Goal: Information Seeking & Learning: Learn about a topic

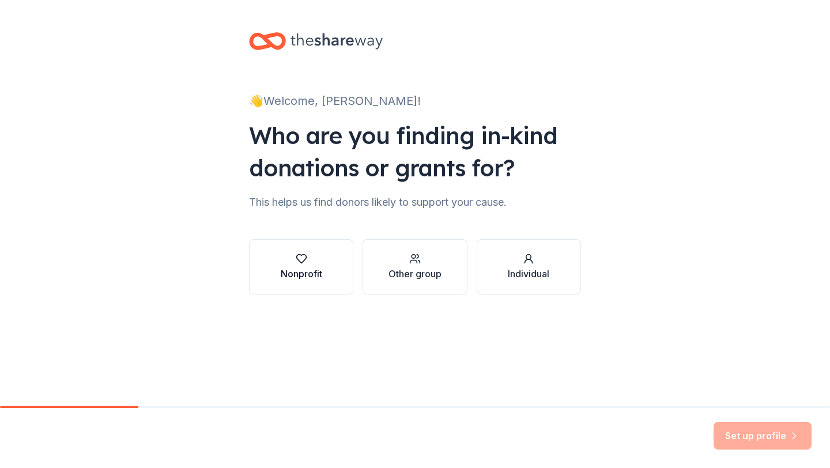
click at [306, 264] on div "Nonprofit" at bounding box center [301, 267] width 41 height 28
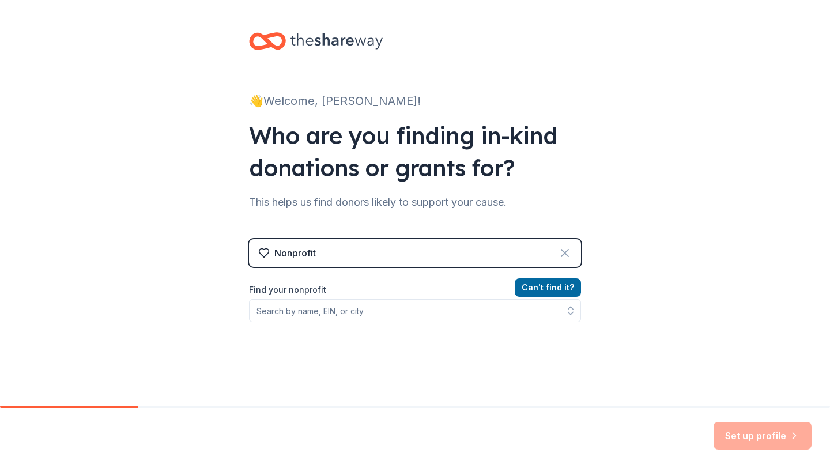
click at [566, 251] on icon at bounding box center [564, 252] width 7 height 7
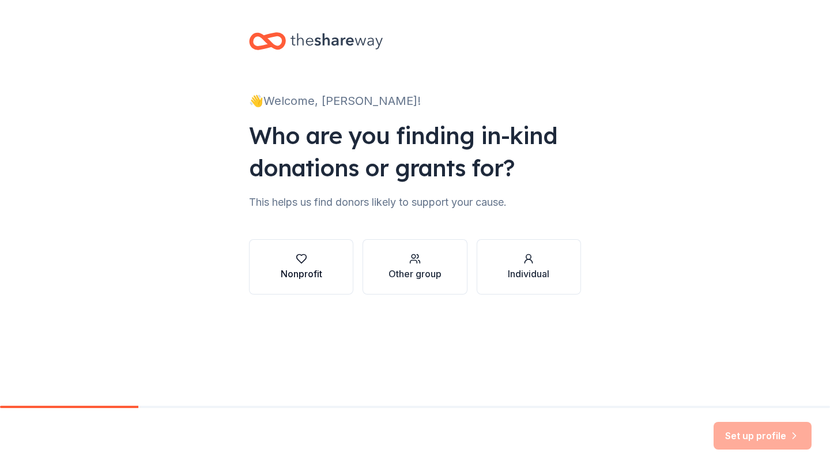
click at [281, 269] on div "Nonprofit" at bounding box center [301, 274] width 41 height 14
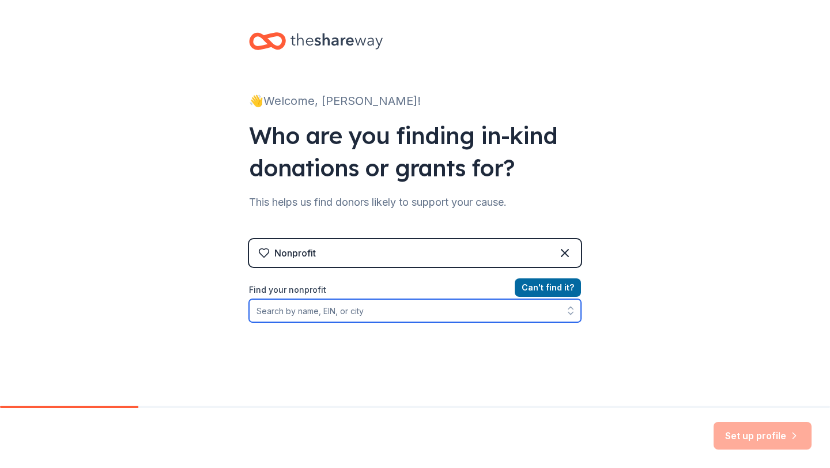
click at [291, 313] on input "Find your nonprofit" at bounding box center [415, 310] width 332 height 23
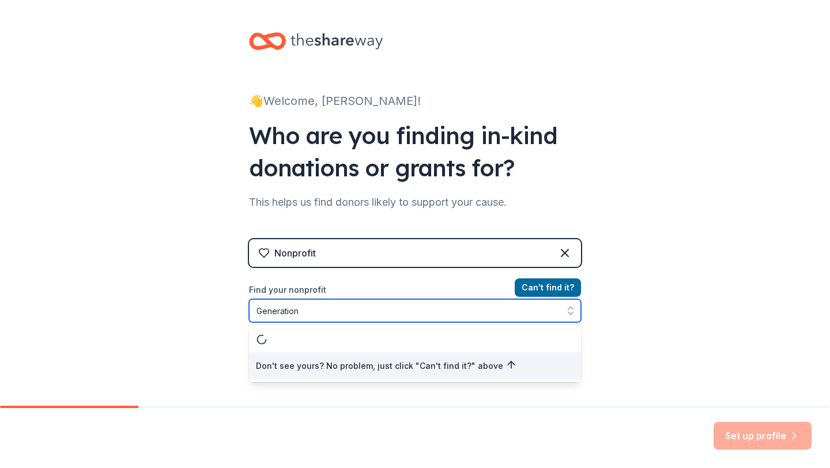
type input "Generation O"
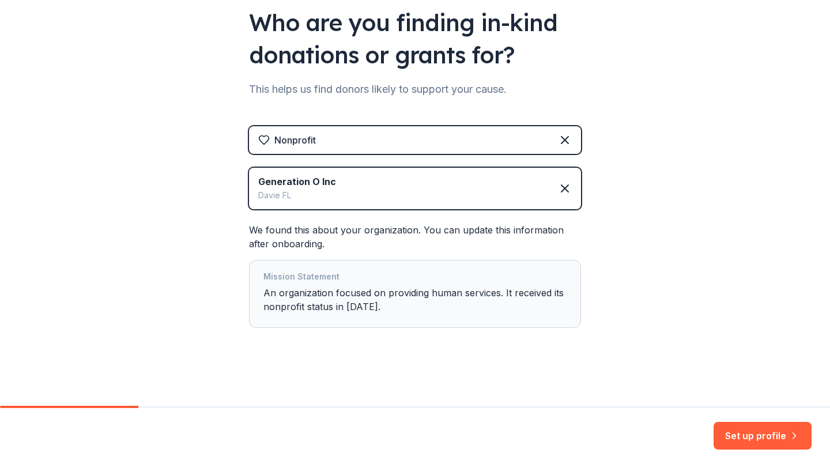
scroll to position [113, 0]
click at [739, 440] on button "Set up profile" at bounding box center [762, 436] width 98 height 28
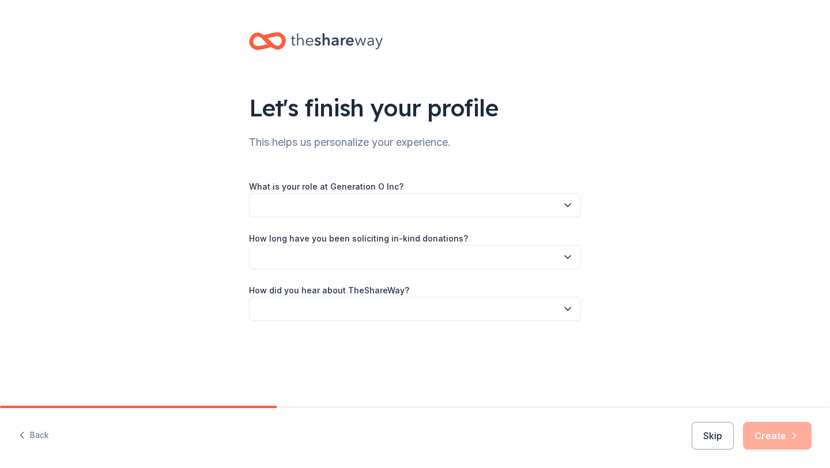
click at [564, 206] on icon "button" at bounding box center [568, 205] width 12 height 12
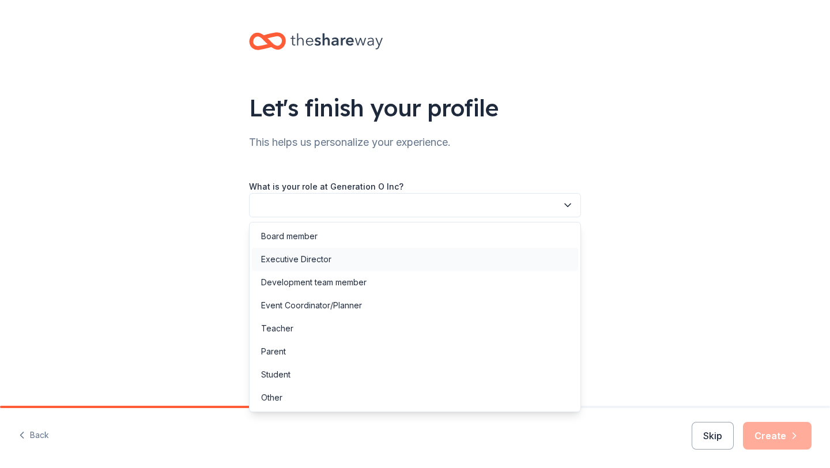
click at [463, 262] on div "Executive Director" at bounding box center [415, 259] width 326 height 23
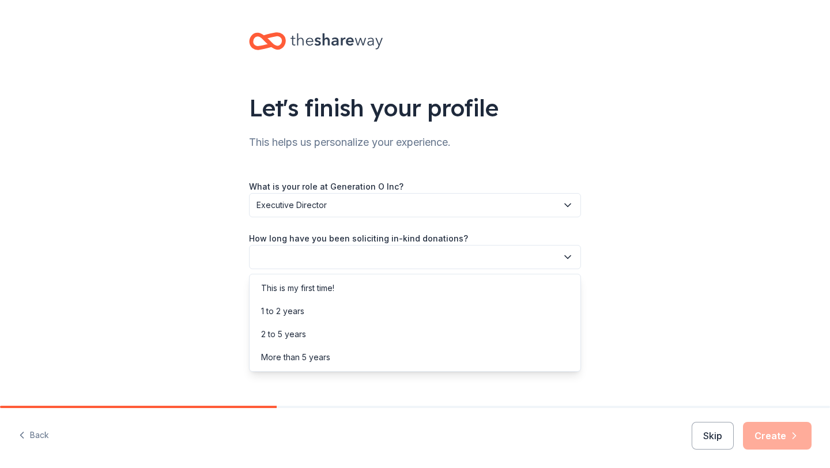
click at [566, 258] on icon "button" at bounding box center [568, 257] width 12 height 12
click at [555, 279] on div "This is my first time!" at bounding box center [415, 288] width 326 height 23
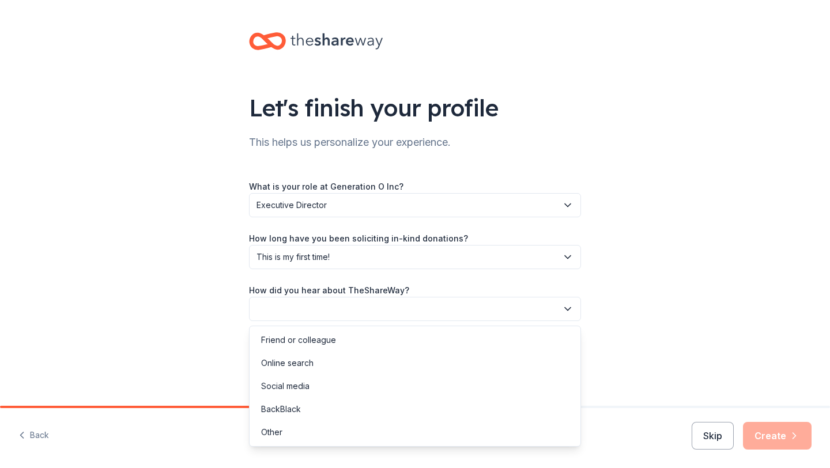
click at [571, 308] on icon "button" at bounding box center [568, 309] width 12 height 12
click at [512, 427] on div "Other" at bounding box center [415, 432] width 326 height 23
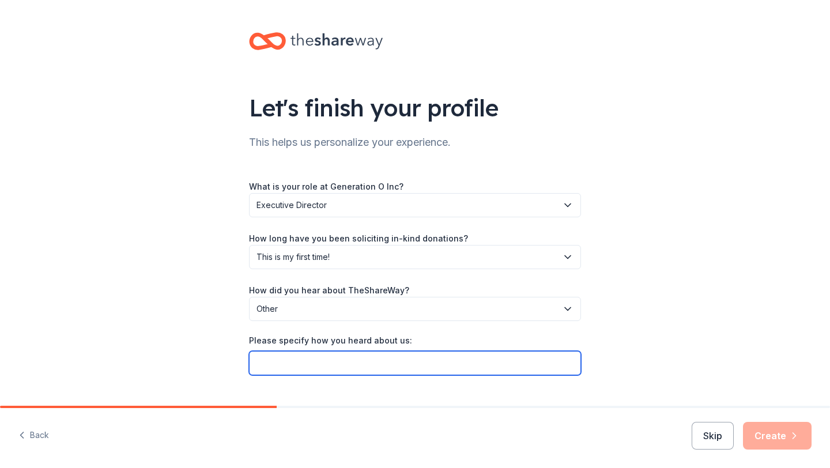
click at [484, 363] on input "Please specify how you heard about us:" at bounding box center [415, 363] width 332 height 24
type input "GiveButter"
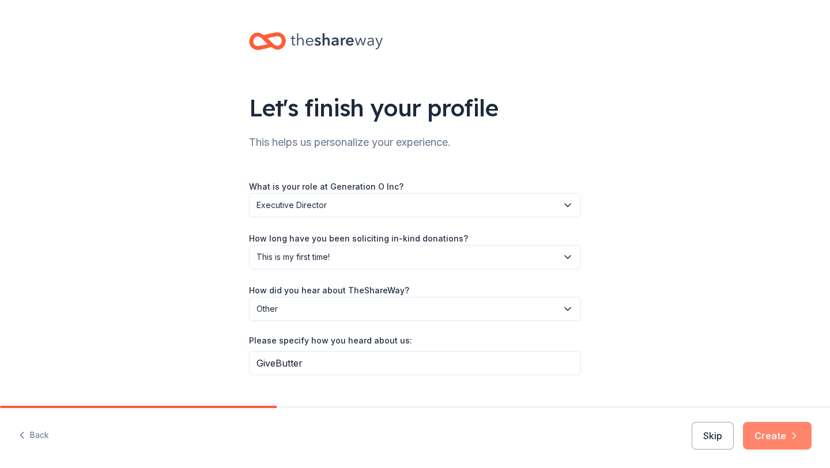
click at [770, 437] on button "Create" at bounding box center [777, 436] width 69 height 28
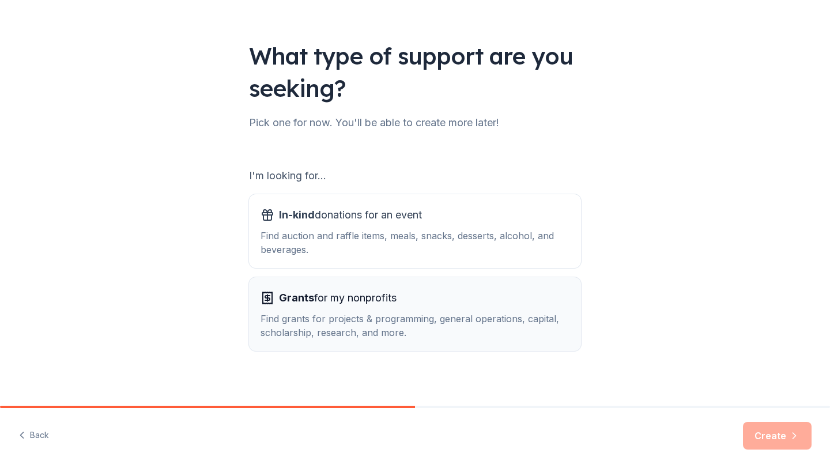
scroll to position [59, 0]
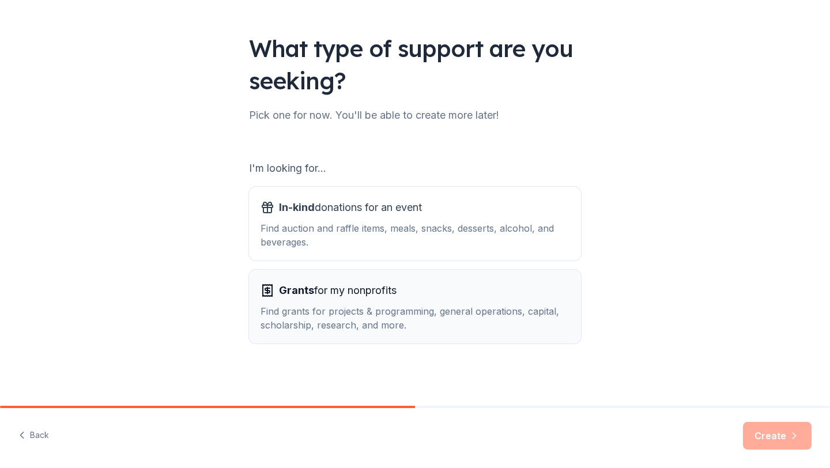
click at [461, 308] on div "Find grants for projects & programming, general operations, capital, scholarshi…" at bounding box center [414, 318] width 309 height 28
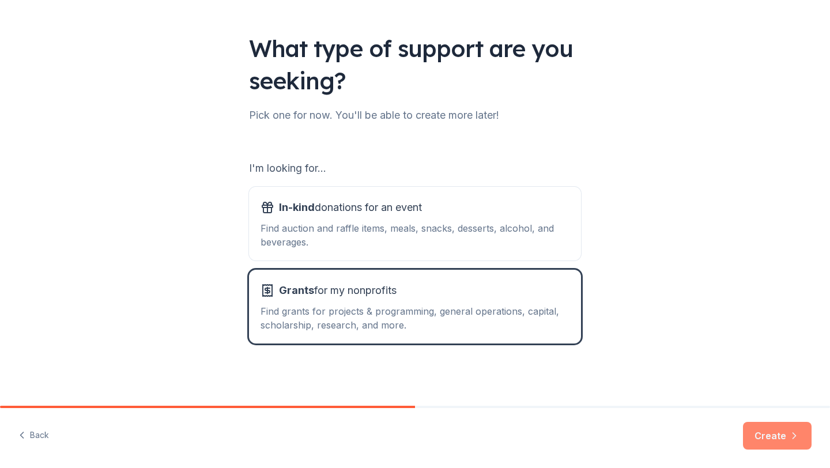
click at [786, 441] on button "Create" at bounding box center [777, 436] width 69 height 28
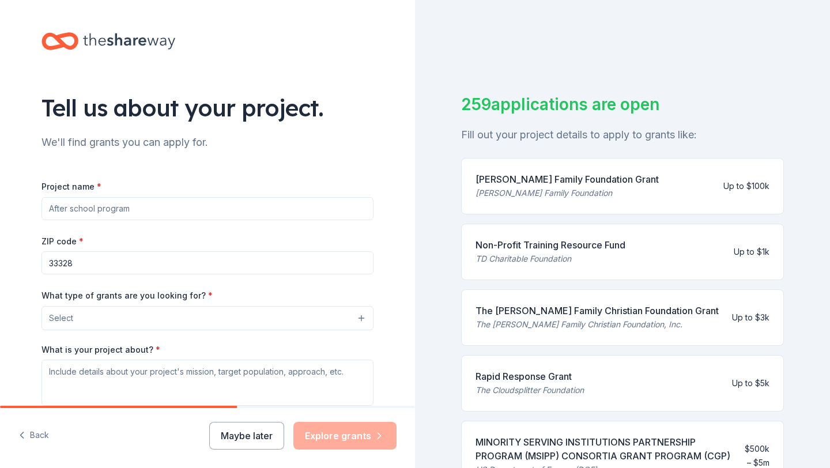
click at [264, 207] on input "Project name *" at bounding box center [207, 208] width 332 height 23
type input "V"
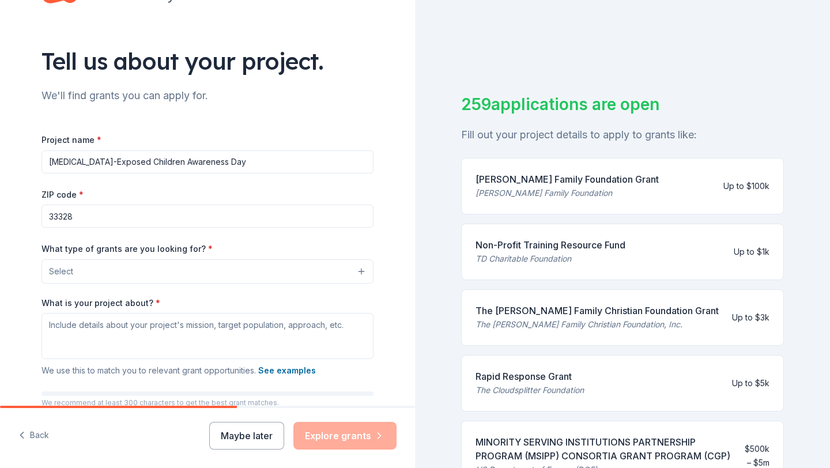
scroll to position [48, 0]
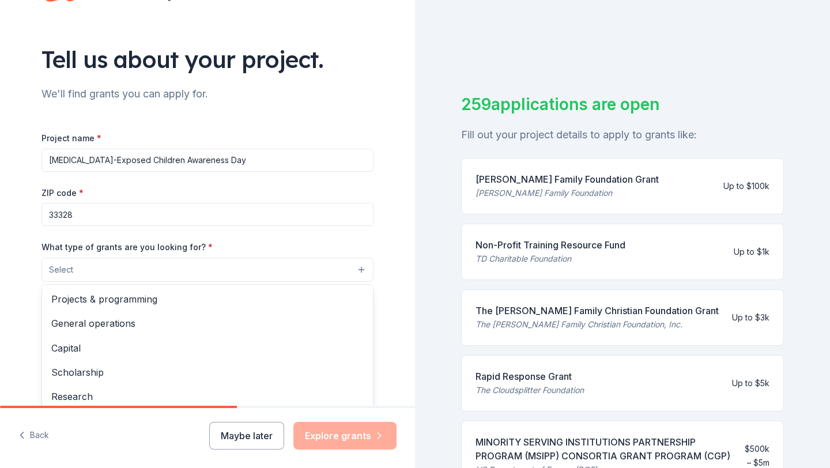
click at [361, 268] on button "Select" at bounding box center [207, 270] width 332 height 24
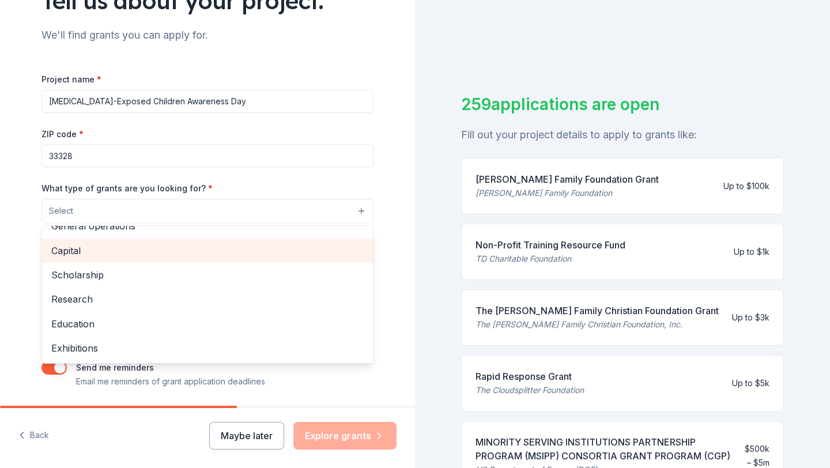
scroll to position [45, 0]
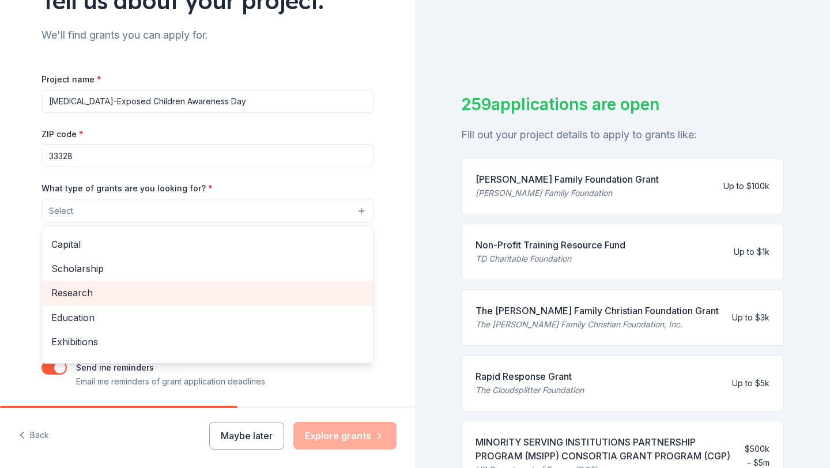
click at [329, 296] on span "Research" at bounding box center [207, 292] width 312 height 15
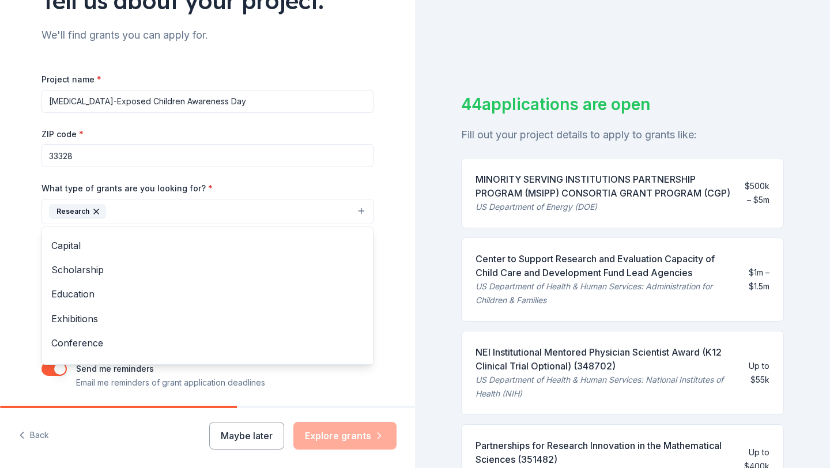
click at [442, 358] on div "Tell us about your project. We'll find grants you can apply for. Project name *…" at bounding box center [415, 234] width 830 height 468
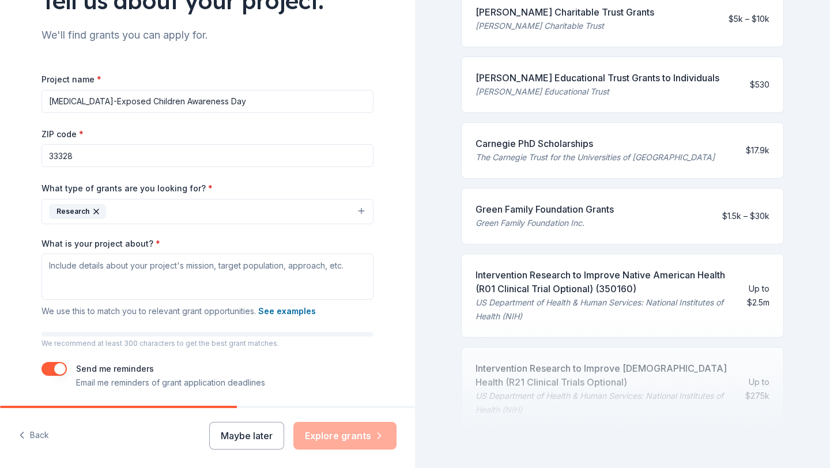
scroll to position [563, 0]
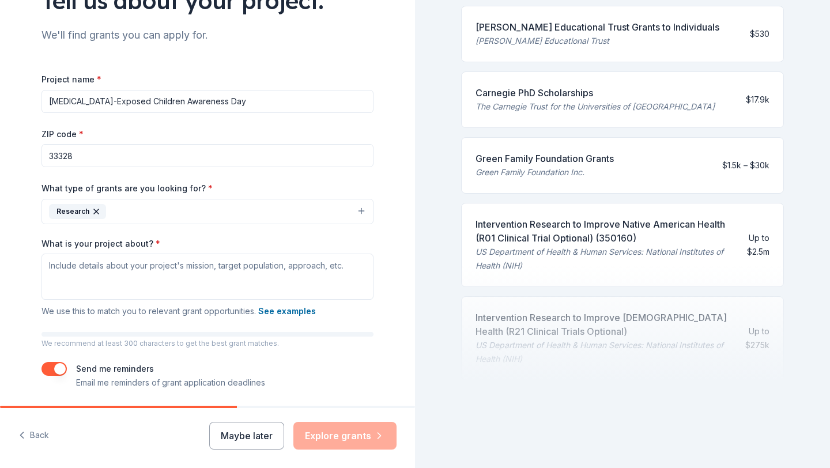
click at [276, 106] on input "Opioid-Exposed Children Awareness Day" at bounding box center [207, 101] width 332 height 23
type input "Long-Term Outcome Survey of [MEDICAL_DATA]-Exposed Children"
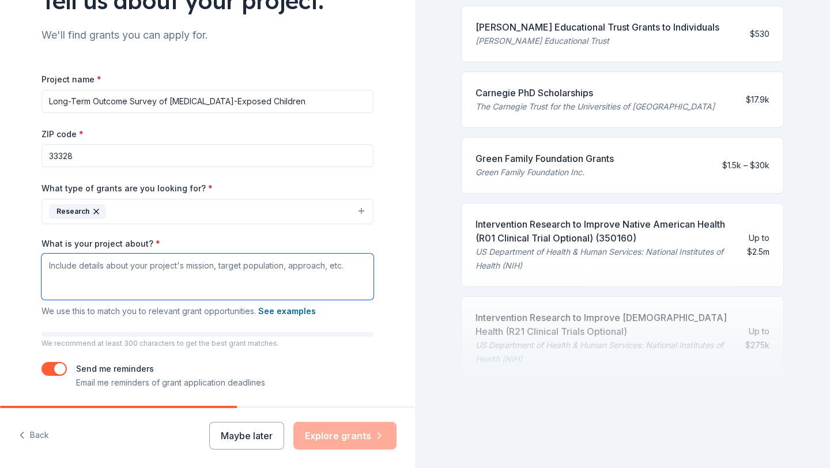
click at [151, 268] on textarea "What is your project about? *" at bounding box center [207, 276] width 332 height 46
type textarea "G"
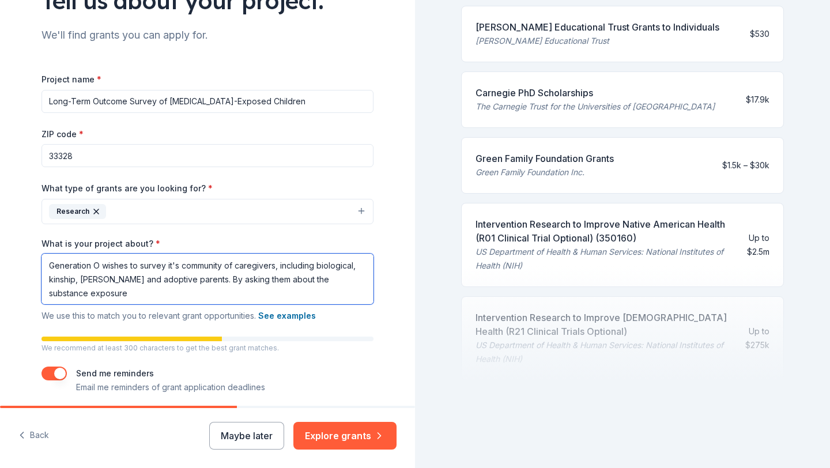
click at [290, 281] on textarea "Generation O wishes to survey it's community of caregivers, including biologica…" at bounding box center [207, 278] width 332 height 51
click at [171, 300] on textarea "Generation O wishes to survey it's community of caregivers, including biologica…" at bounding box center [207, 278] width 332 height 51
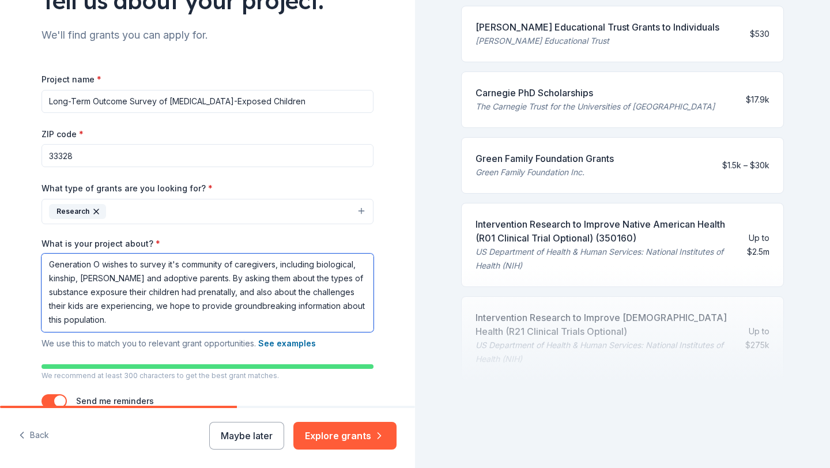
scroll to position [0, 0]
click at [136, 294] on textarea "Generation O wishes to survey it's community of caregivers, including biologica…" at bounding box center [207, 292] width 332 height 78
click at [268, 320] on textarea "Generation O wishes to survey it's community of caregivers, including biologica…" at bounding box center [207, 292] width 332 height 78
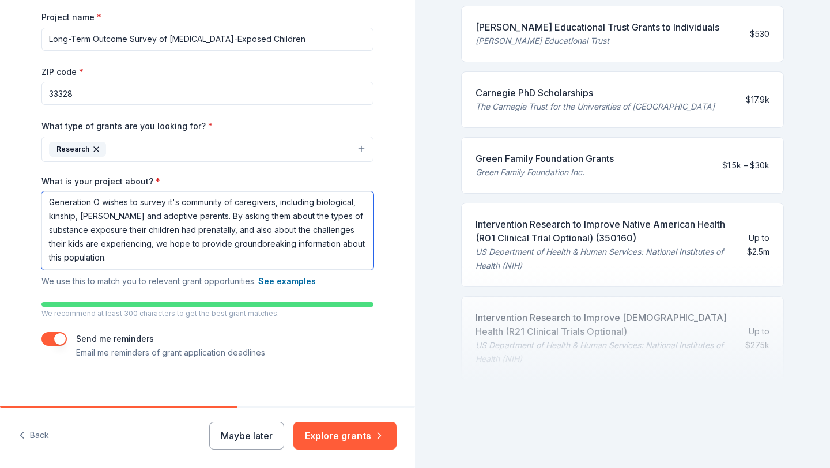
scroll to position [179, 0]
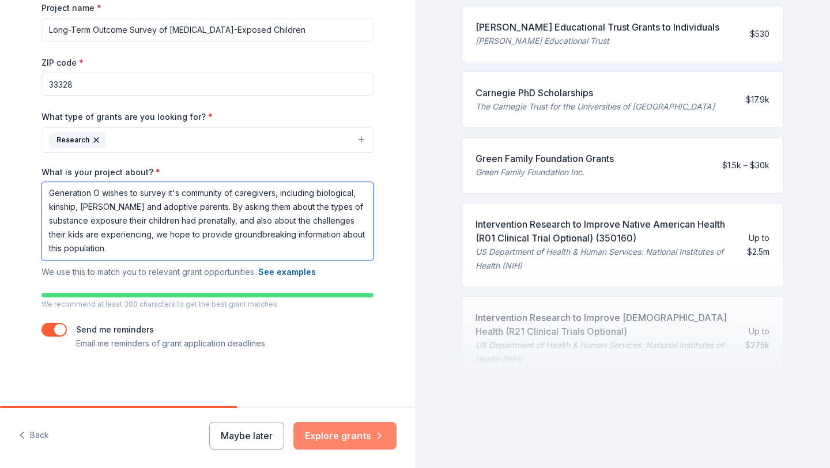
type textarea "Generation O wishes to survey it's community of caregivers, including biologica…"
click at [360, 434] on button "Explore grants" at bounding box center [344, 436] width 103 height 28
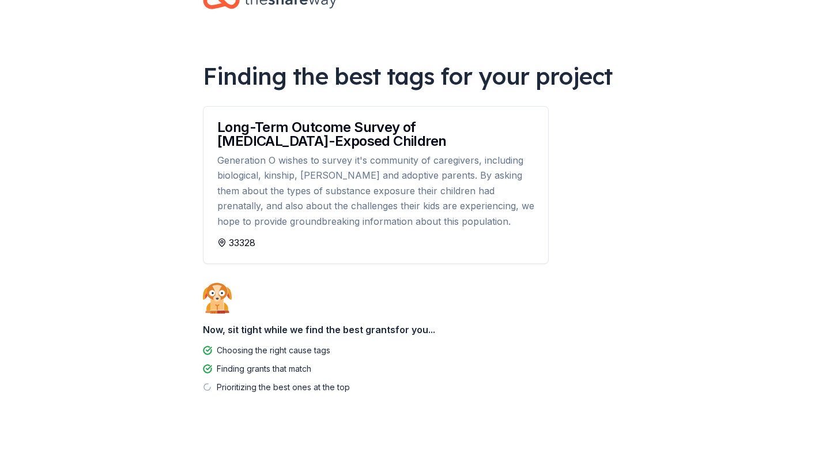
scroll to position [39, 0]
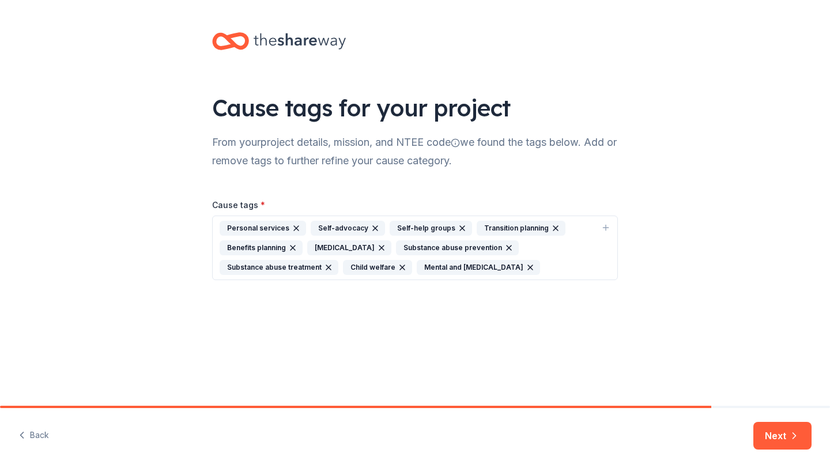
click at [324, 266] on icon "button" at bounding box center [328, 267] width 9 height 9
click at [370, 226] on icon "button" at bounding box center [374, 228] width 9 height 9
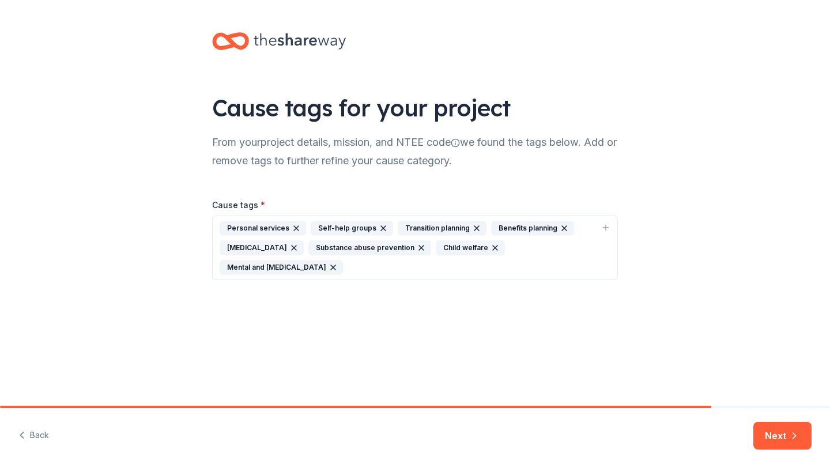
click at [378, 225] on icon "button" at bounding box center [382, 228] width 9 height 9
click at [389, 227] on icon "button" at bounding box center [389, 228] width 9 height 9
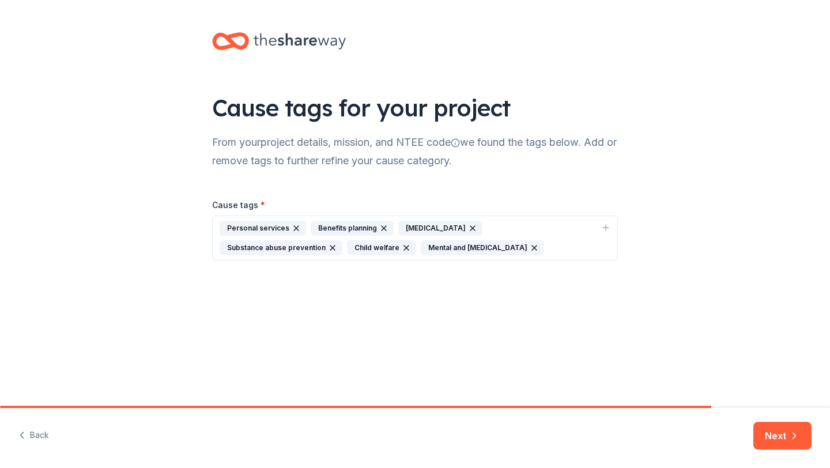
click at [381, 227] on icon "button" at bounding box center [383, 228] width 5 height 5
click at [607, 226] on icon "button" at bounding box center [605, 227] width 9 height 9
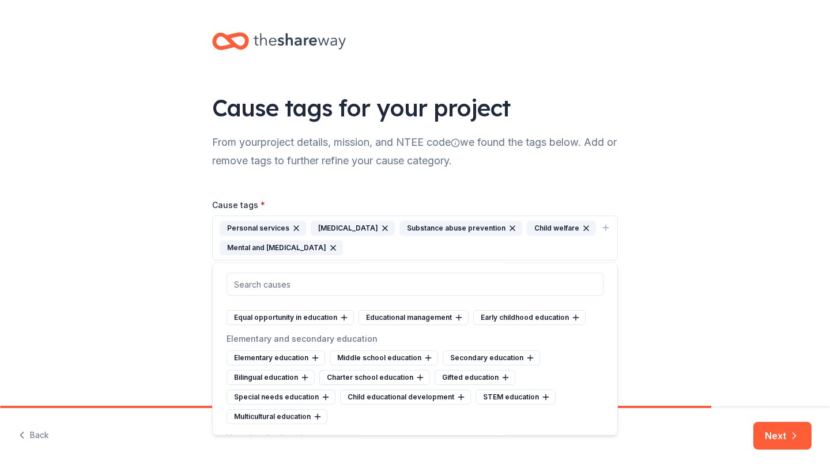
scroll to position [447, 0]
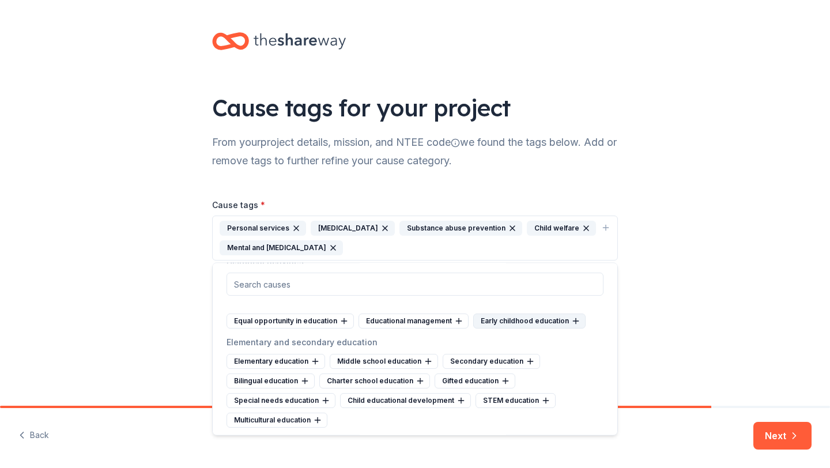
click at [571, 320] on icon at bounding box center [575, 321] width 9 height 9
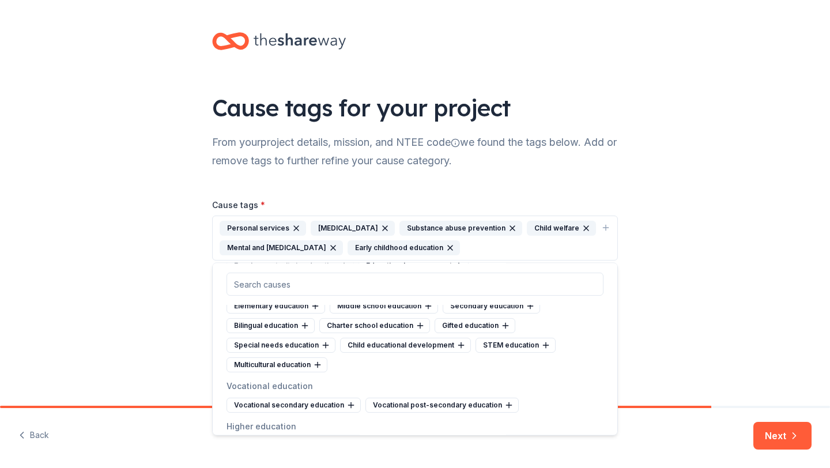
scroll to position [505, 0]
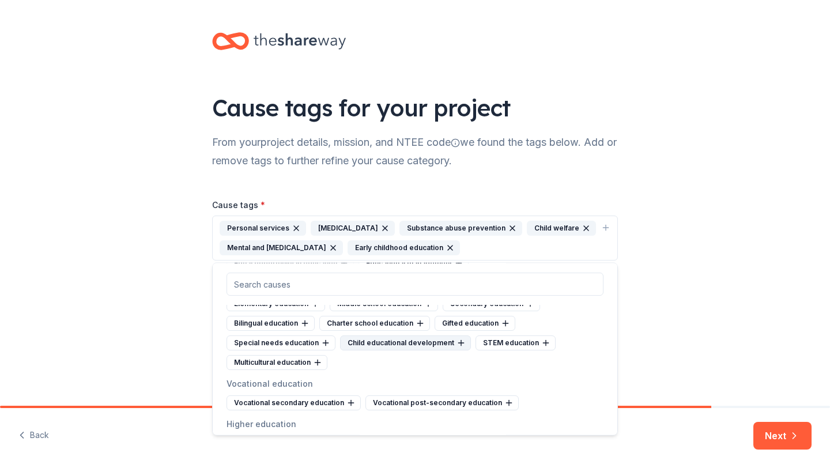
click at [456, 342] on icon at bounding box center [460, 343] width 9 height 9
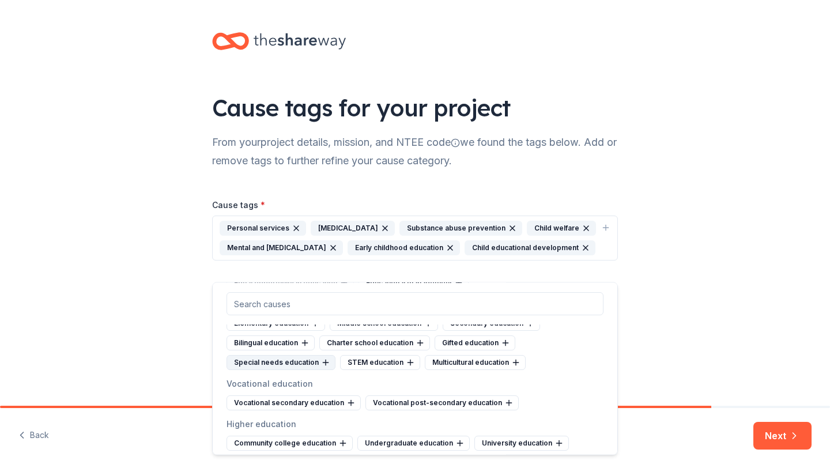
click at [325, 361] on icon at bounding box center [325, 362] width 9 height 9
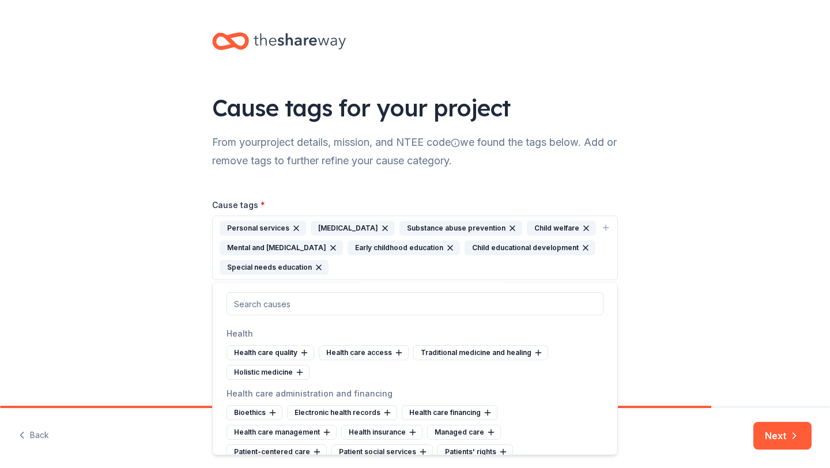
scroll to position [1157, 0]
click at [394, 351] on icon at bounding box center [398, 352] width 9 height 9
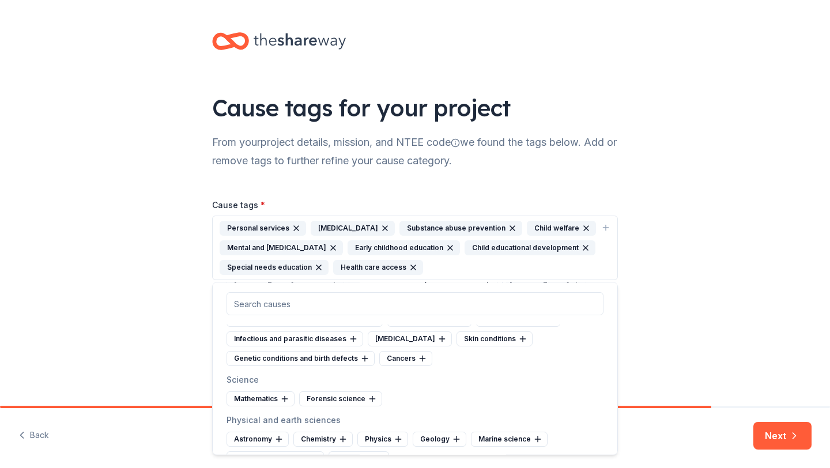
scroll to position [1969, 0]
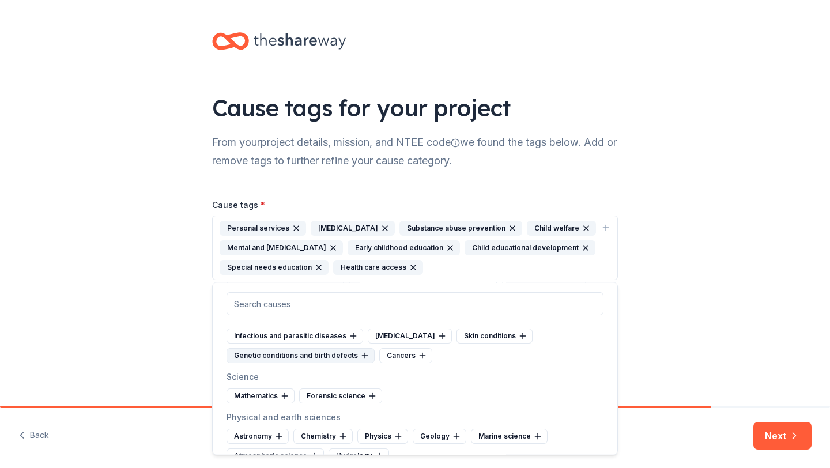
click at [365, 353] on icon at bounding box center [365, 355] width 0 height 5
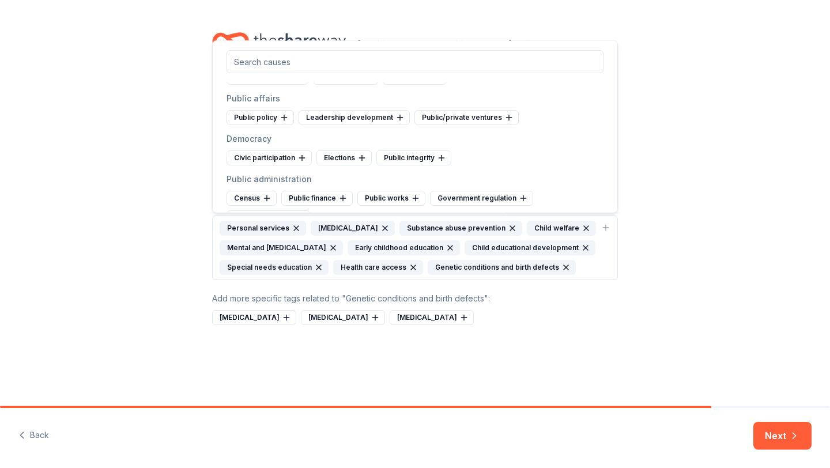
scroll to position [3130, 0]
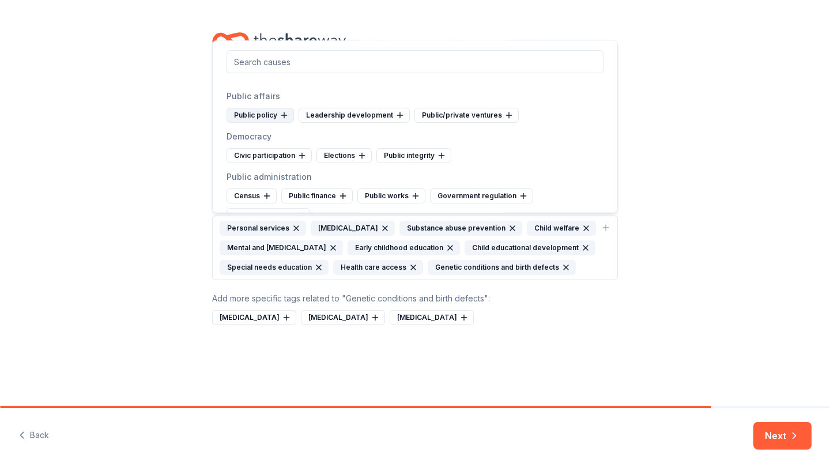
click at [286, 116] on icon at bounding box center [283, 115] width 9 height 9
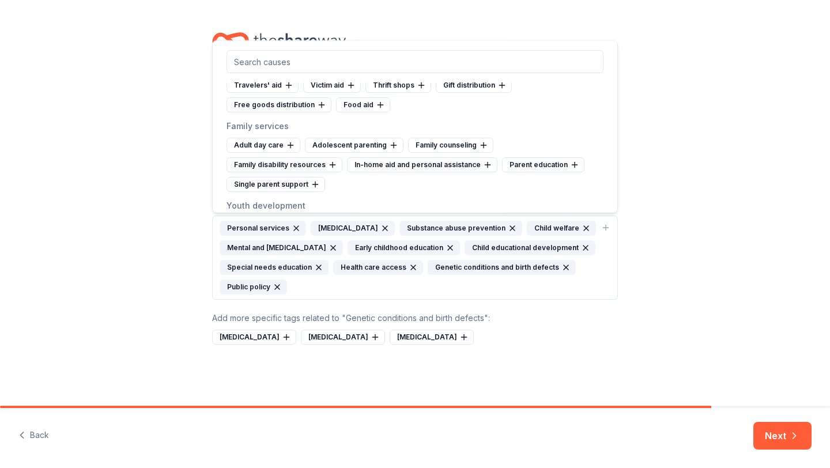
scroll to position [4700, 0]
click at [570, 160] on icon at bounding box center [574, 164] width 9 height 9
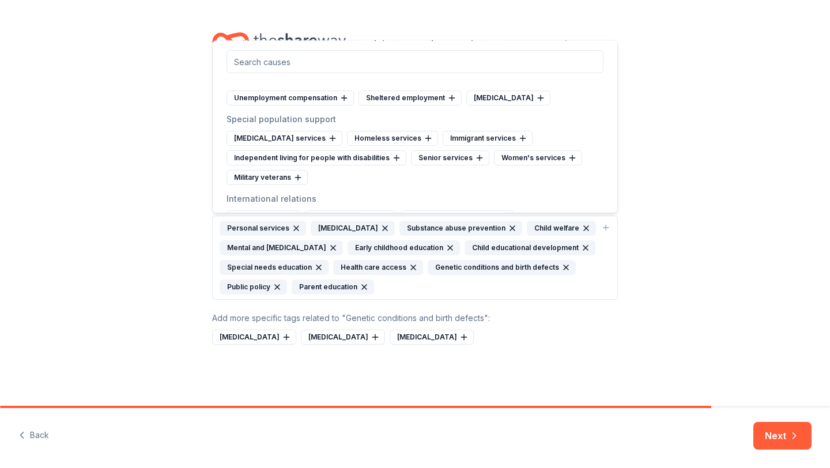
scroll to position [5006, 0]
click at [337, 134] on icon at bounding box center [332, 138] width 9 height 9
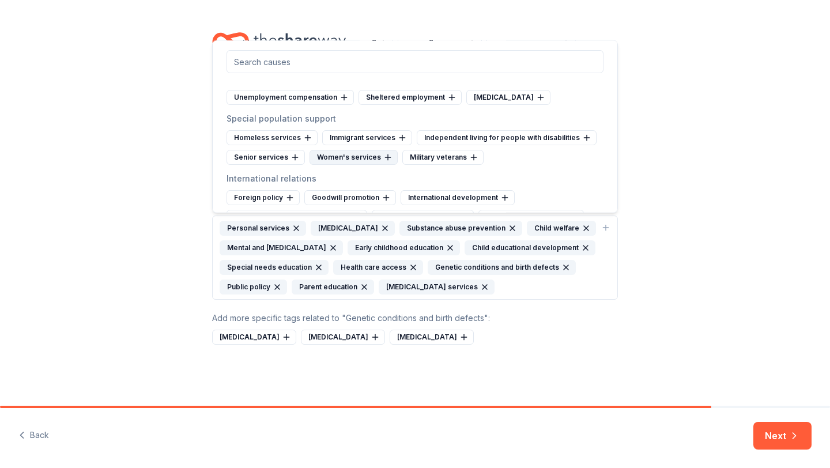
click at [374, 150] on div "Women's services" at bounding box center [353, 157] width 88 height 15
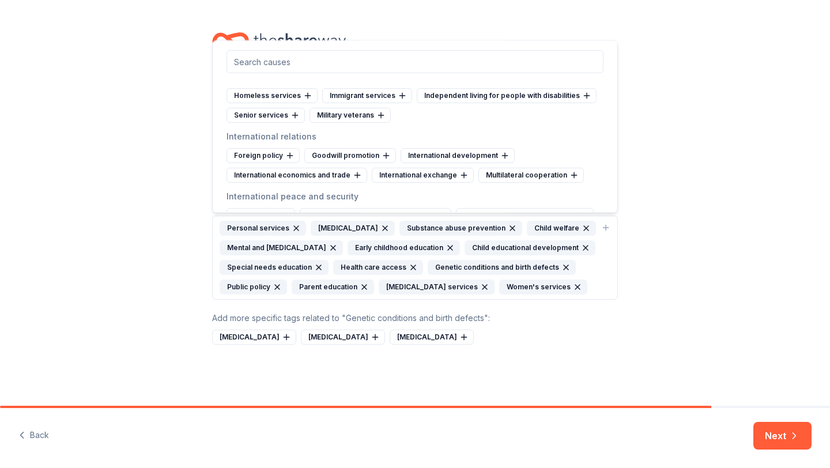
scroll to position [5049, 0]
click at [555, 294] on div "Personal services Prenatal care Substance abuse prevention Child welfare Mental…" at bounding box center [407, 258] width 377 height 74
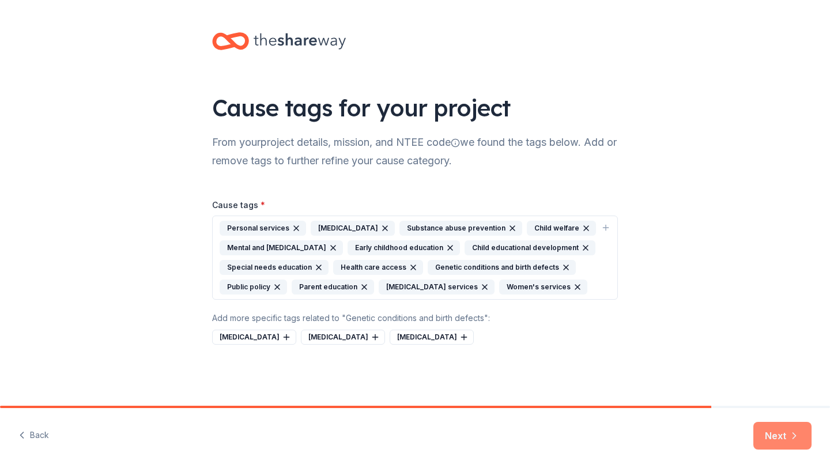
click at [771, 436] on button "Next" at bounding box center [782, 436] width 58 height 28
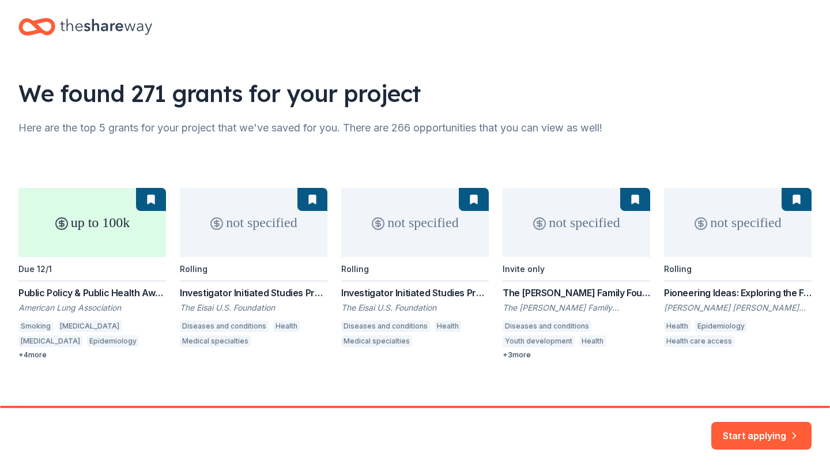
scroll to position [24, 0]
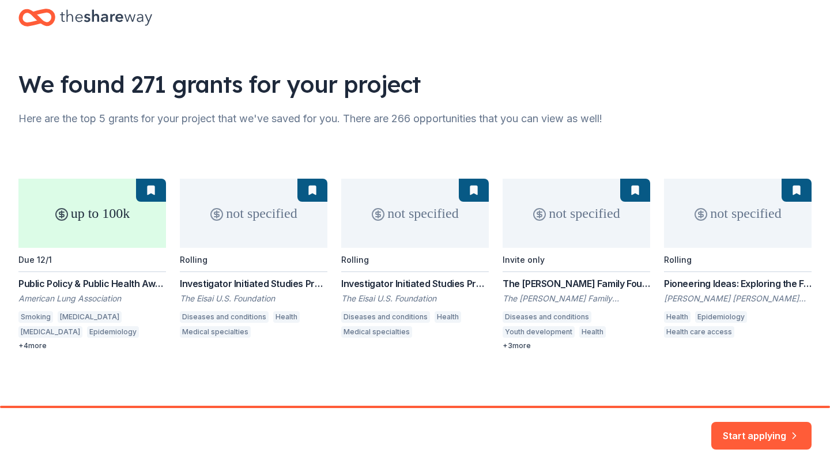
click at [149, 190] on div "up to 100k Due 12/1 Public Policy & Public Health Award American Lung Associati…" at bounding box center [414, 265] width 793 height 172
click at [100, 279] on div "up to 100k Due 12/1 Public Policy & Public Health Award American Lung Associati…" at bounding box center [414, 265] width 793 height 172
click at [40, 344] on div "up to 100k Due 12/1 Public Policy & Public Health Award American Lung Associati…" at bounding box center [414, 265] width 793 height 172
click at [758, 433] on button "Start applying" at bounding box center [761, 429] width 100 height 28
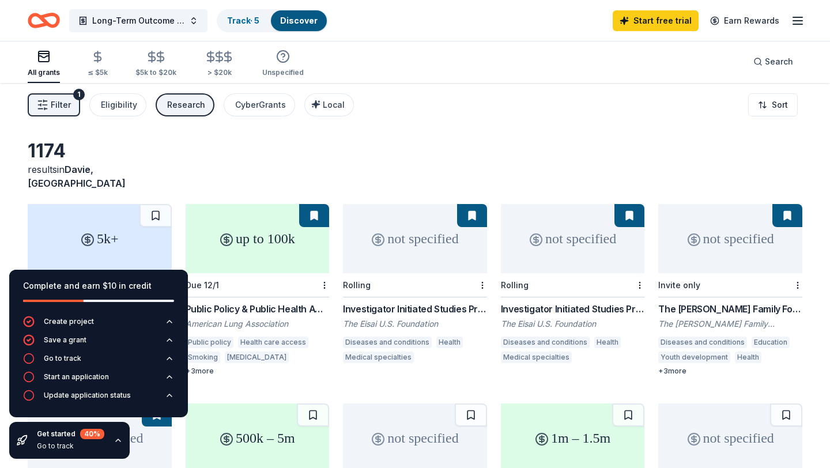
scroll to position [3, 0]
click at [110, 105] on div "Eligibility" at bounding box center [119, 104] width 36 height 14
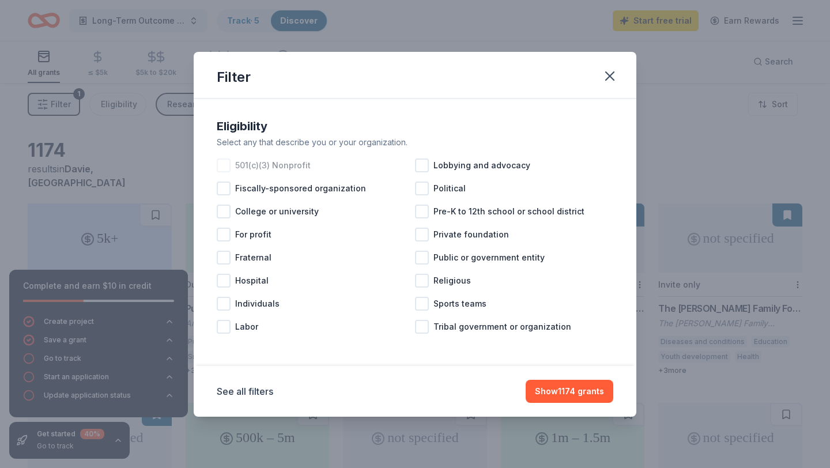
click at [226, 165] on div at bounding box center [224, 165] width 14 height 14
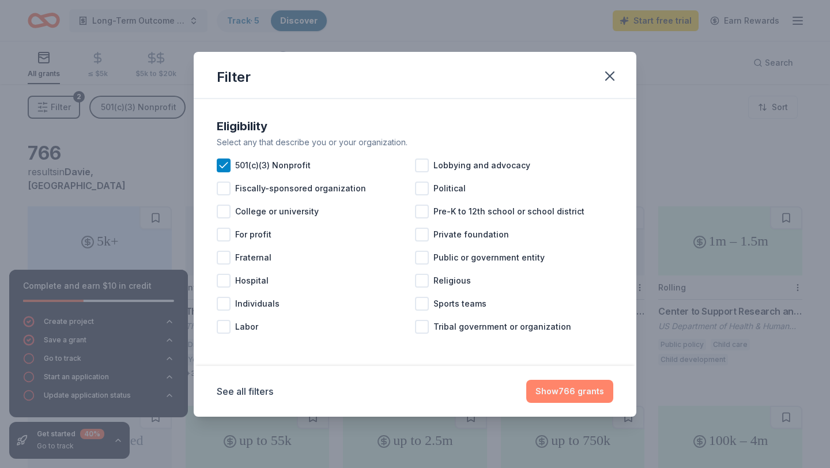
click at [569, 391] on button "Show 766 grants" at bounding box center [569, 391] width 87 height 23
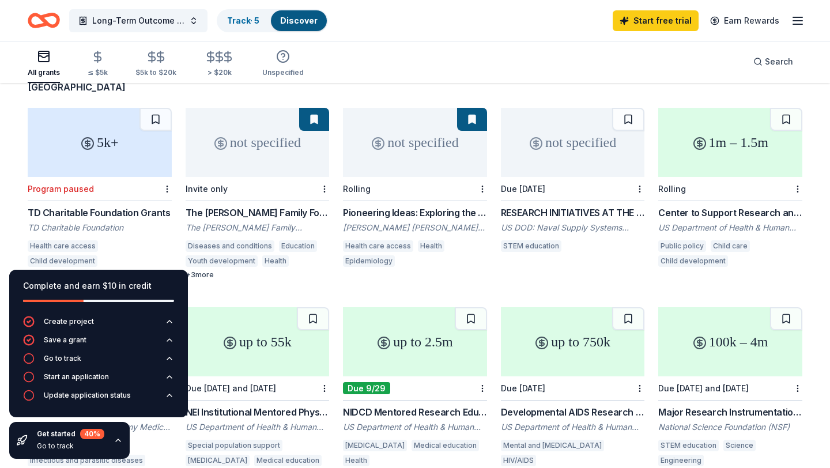
scroll to position [102, 0]
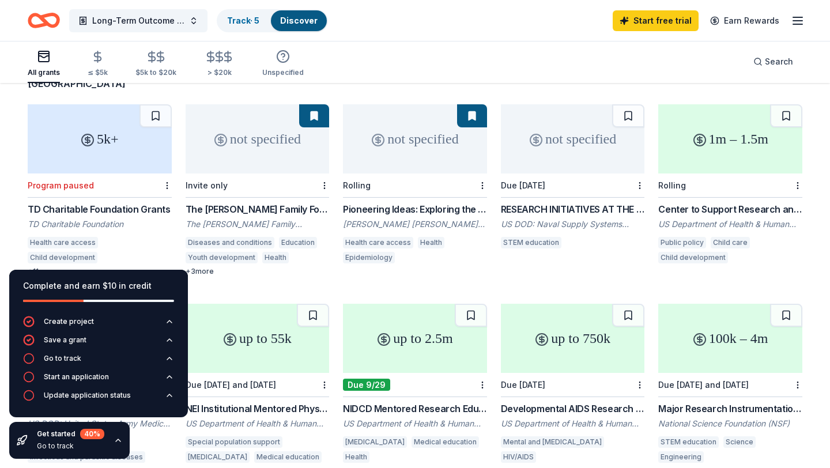
click at [391, 202] on div "Pioneering Ideas: Exploring the Future to Build a Culture of Health" at bounding box center [415, 209] width 144 height 14
click at [532, 202] on div "RESEARCH INITIATIVES AT THE NAVAL POST GRADUATE SCHOOL" at bounding box center [573, 209] width 144 height 14
click at [694, 202] on div "Center to Support Research and Evaluation Capacity of Child Care and Developmen…" at bounding box center [730, 209] width 144 height 14
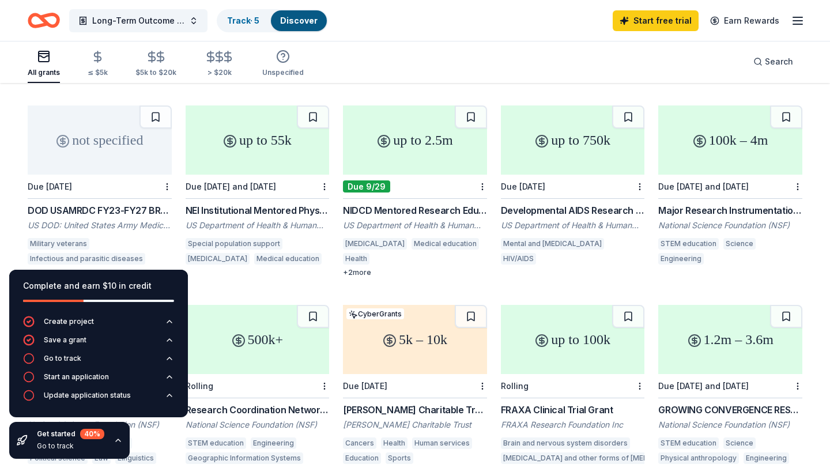
scroll to position [302, 0]
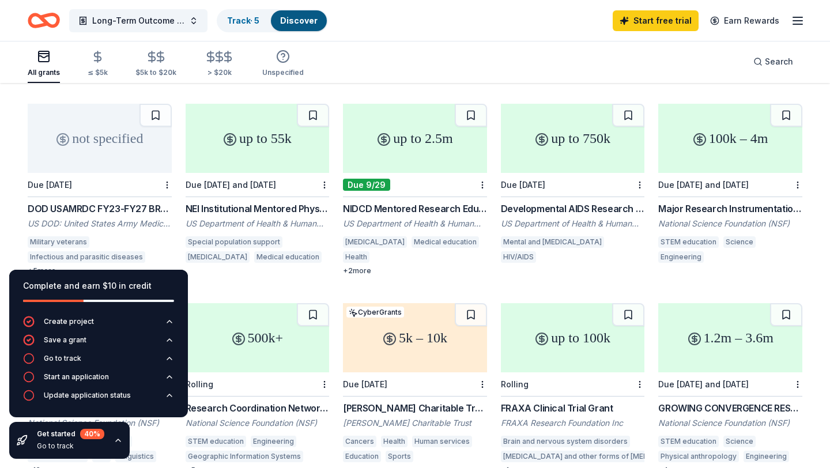
click at [352, 266] on div "+ 2 more" at bounding box center [415, 270] width 144 height 9
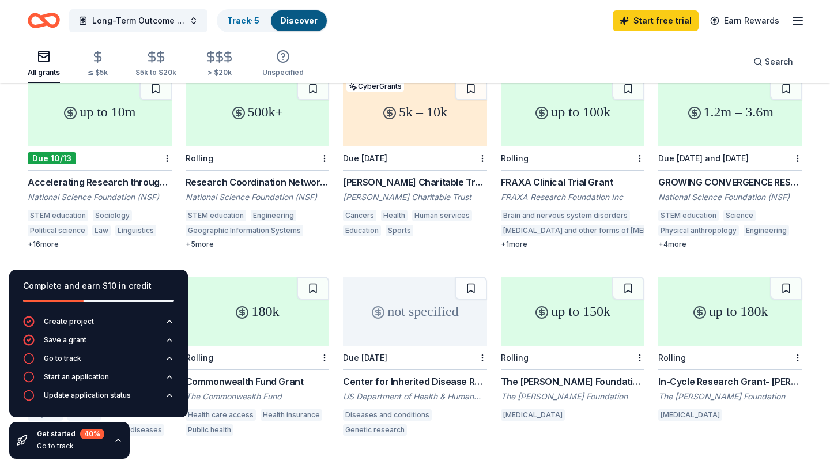
scroll to position [527, 0]
click at [426, 176] on div "Herbert E. Parker Charitable Trust Grants" at bounding box center [415, 183] width 144 height 14
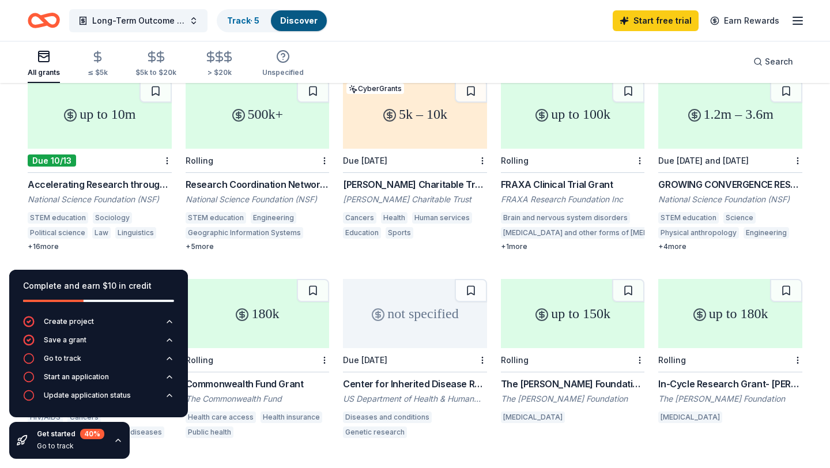
scroll to position [527, 0]
click at [578, 176] on div "FRAXA Clinical Trial Grant" at bounding box center [573, 183] width 144 height 14
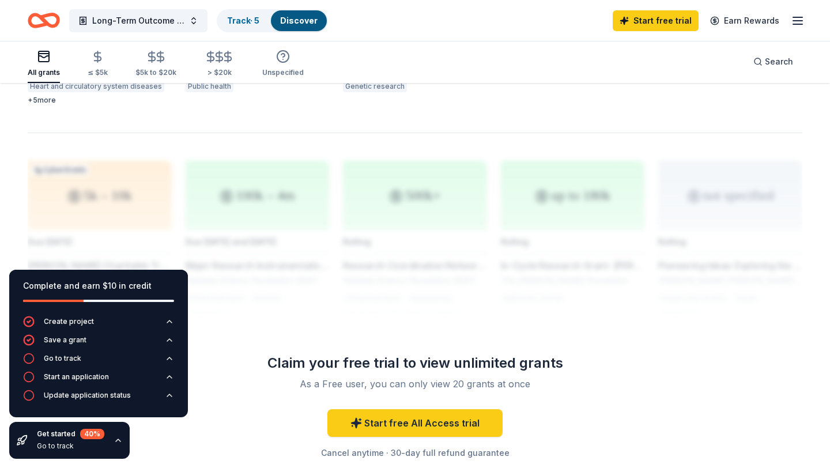
scroll to position [874, 0]
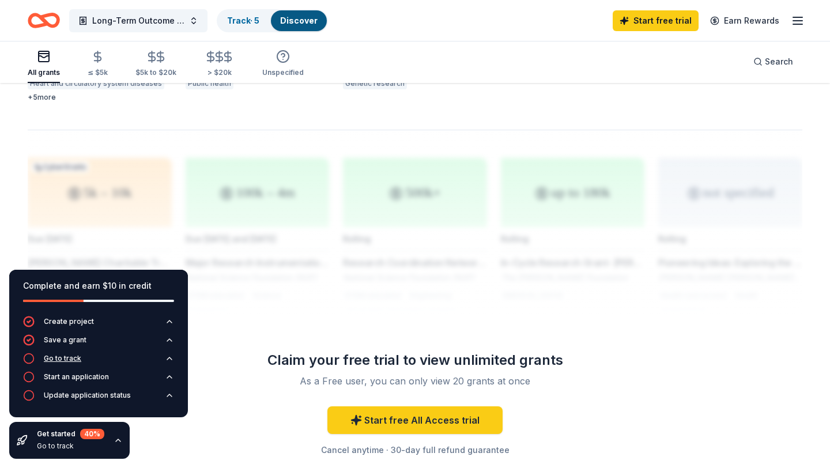
click at [60, 356] on div "Go to track" at bounding box center [62, 358] width 37 height 9
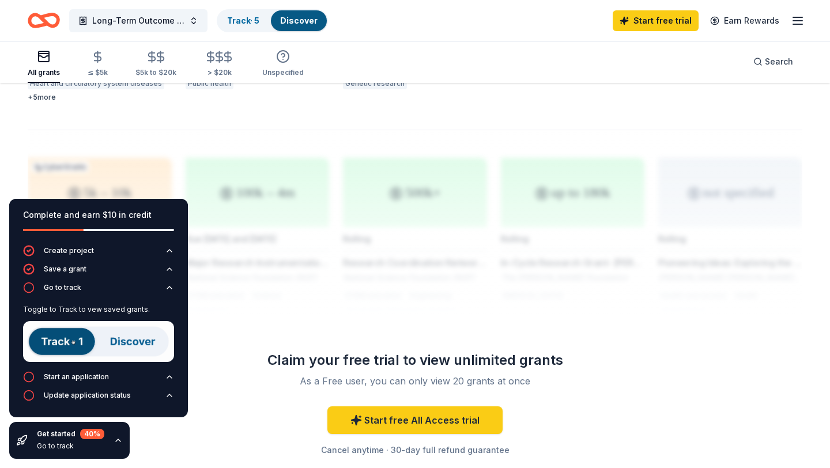
click at [64, 343] on img at bounding box center [98, 341] width 151 height 41
click at [135, 339] on img at bounding box center [98, 341] width 151 height 41
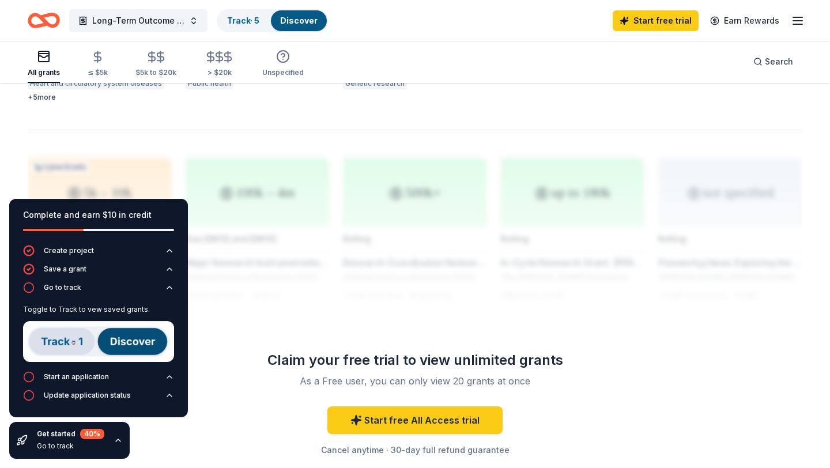
click at [51, 339] on img at bounding box center [98, 341] width 151 height 41
click at [247, 19] on link "Track · 5" at bounding box center [243, 21] width 32 height 10
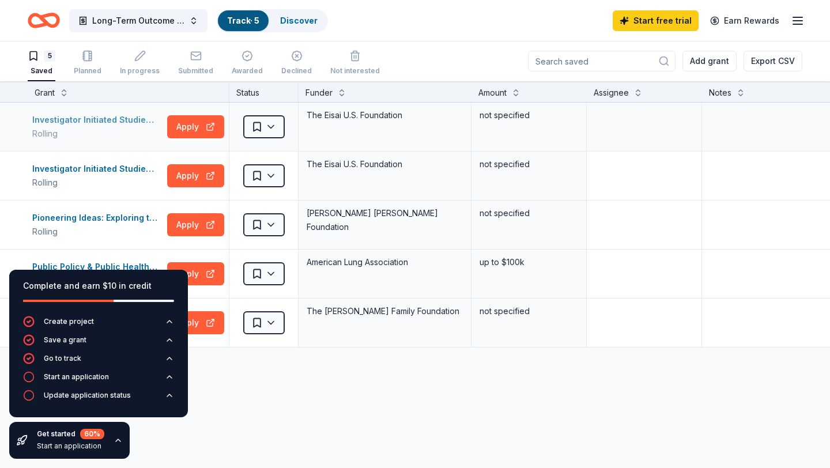
click at [105, 119] on div "Investigator Initiated Studies Program (Neurology)" at bounding box center [97, 120] width 130 height 14
click at [81, 167] on div "Investigator Initiated Studies Program (Oncology)" at bounding box center [97, 169] width 130 height 14
click at [168, 374] on icon "button" at bounding box center [169, 376] width 9 height 9
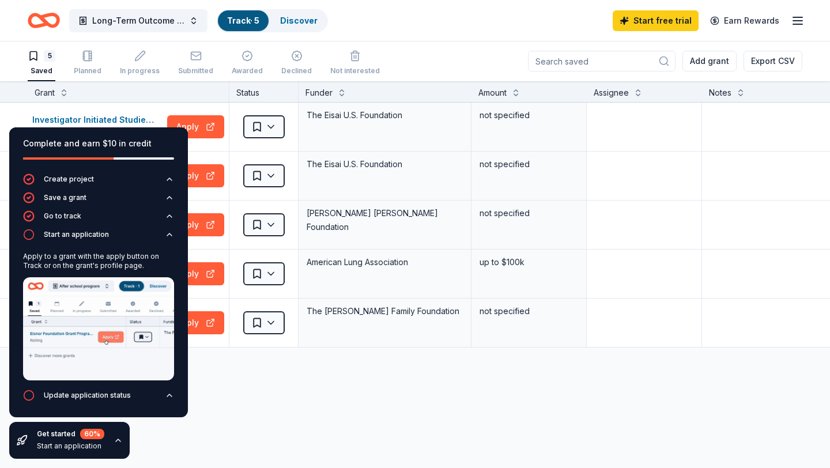
click at [309, 380] on div "Investigator Initiated Studies Program (Neurology) Rolling Apply Saved The Eisa…" at bounding box center [451, 333] width 902 height 461
click at [271, 126] on html "Long-Term Outcome Survey of Opioid-Exposed Children Track · 5 Discover Start fr…" at bounding box center [415, 233] width 830 height 468
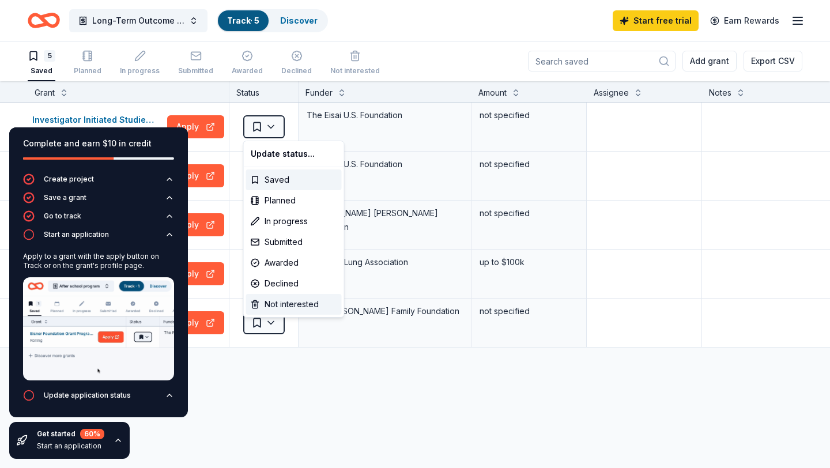
click at [293, 302] on div "Not interested" at bounding box center [294, 304] width 96 height 21
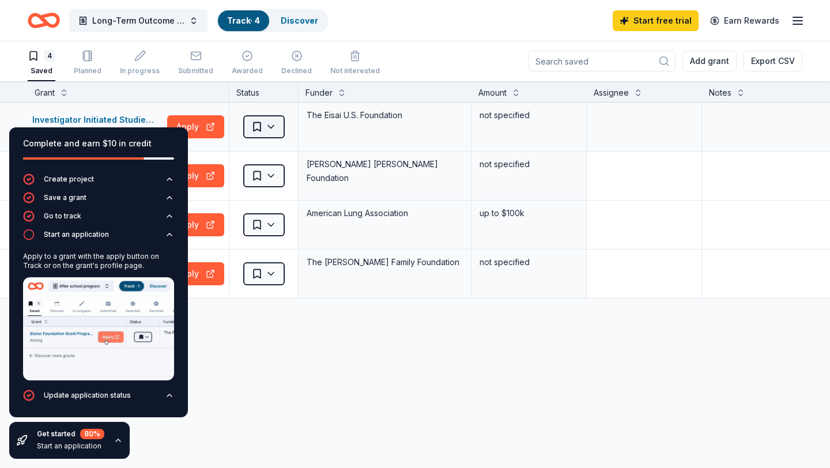
click at [267, 123] on html "Long-Term Outcome Survey of Opioid-Exposed Children Track · 4 Discover Start fr…" at bounding box center [415, 233] width 830 height 468
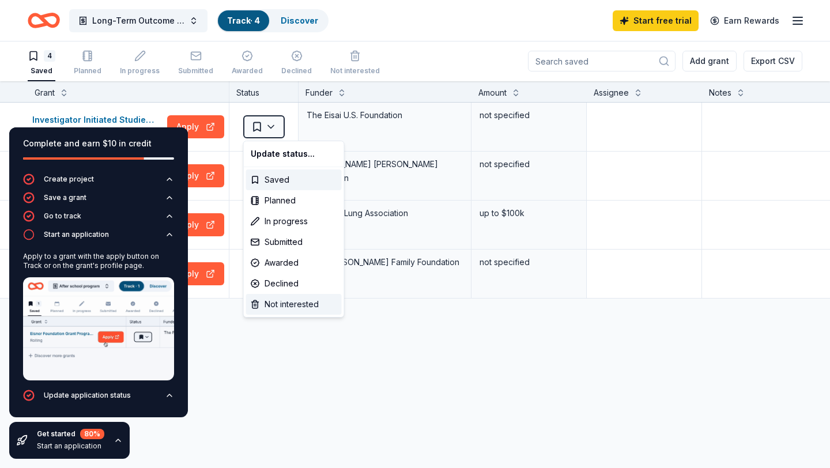
click at [276, 301] on div "Not interested" at bounding box center [294, 304] width 96 height 21
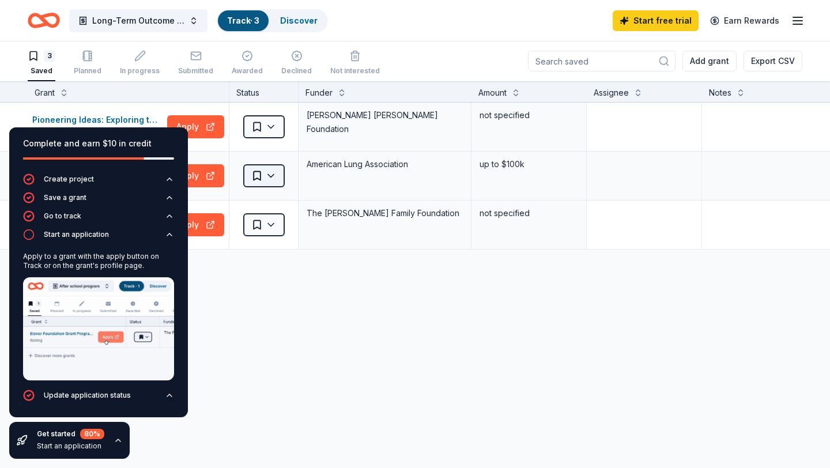
click at [270, 176] on html "Long-Term Outcome Survey of Opioid-Exposed Children Track · 3 Discover Start fr…" at bounding box center [415, 233] width 830 height 468
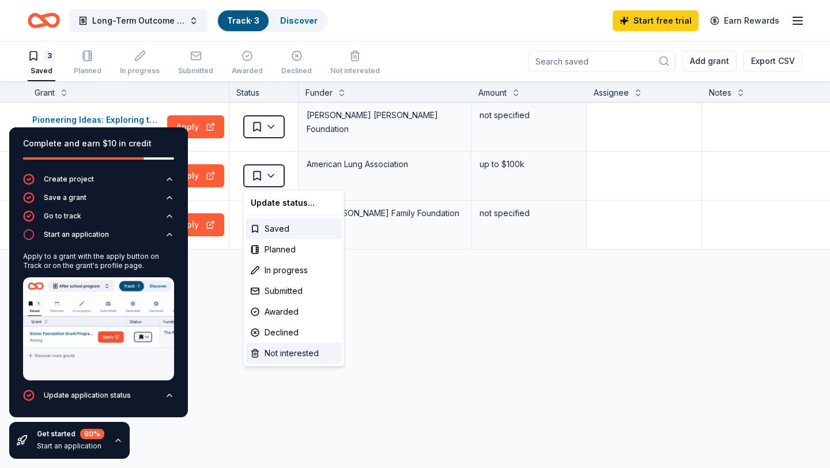
click at [270, 352] on div "Not interested" at bounding box center [294, 353] width 96 height 21
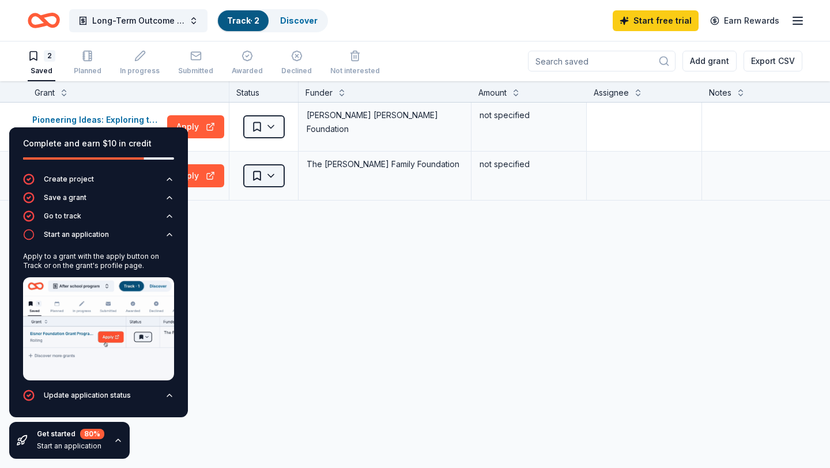
click at [270, 173] on html "Long-Term Outcome Survey of Opioid-Exposed Children Track · 2 Discover Start fr…" at bounding box center [415, 233] width 830 height 468
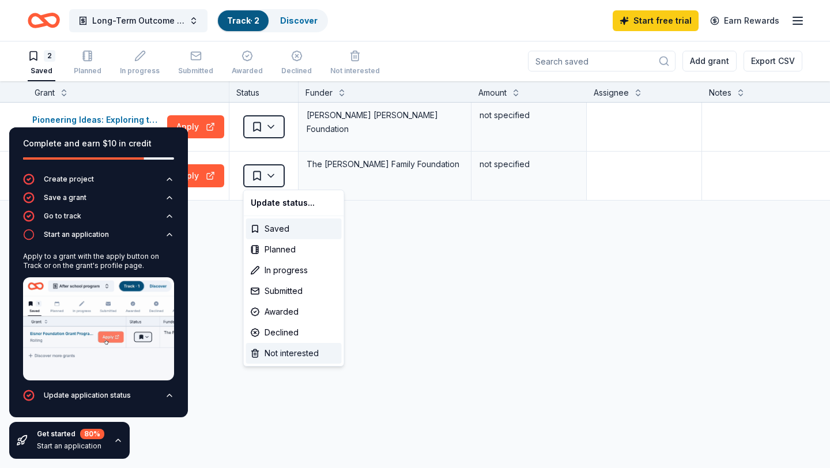
click at [293, 355] on div "Not interested" at bounding box center [294, 353] width 96 height 21
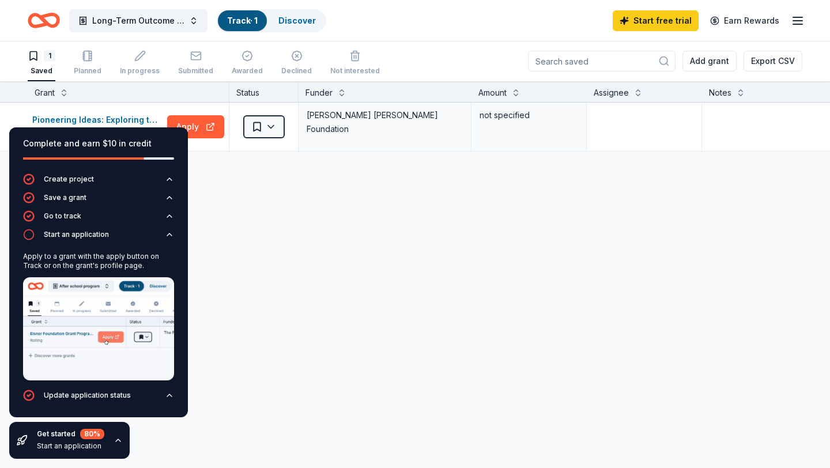
click at [268, 320] on div "Pioneering Ideas: Exploring the Future to Build a Culture of Health Rolling App…" at bounding box center [451, 236] width 902 height 266
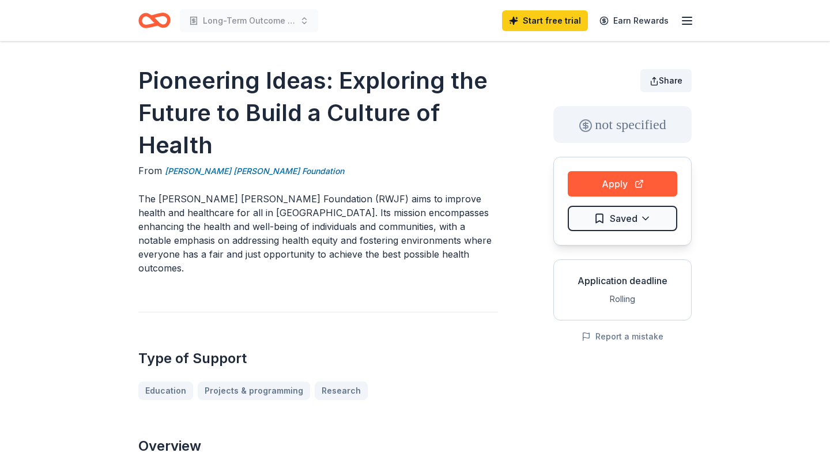
click at [667, 78] on span "Share" at bounding box center [670, 80] width 24 height 10
click at [653, 81] on button "Share" at bounding box center [665, 80] width 51 height 23
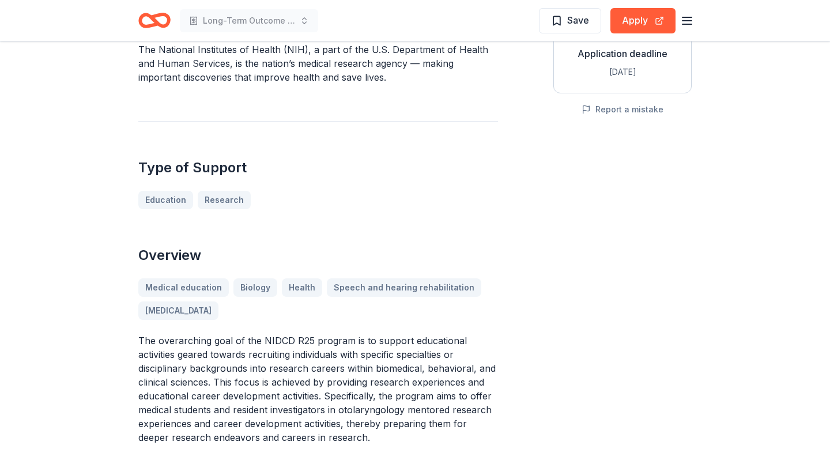
scroll to position [228, 0]
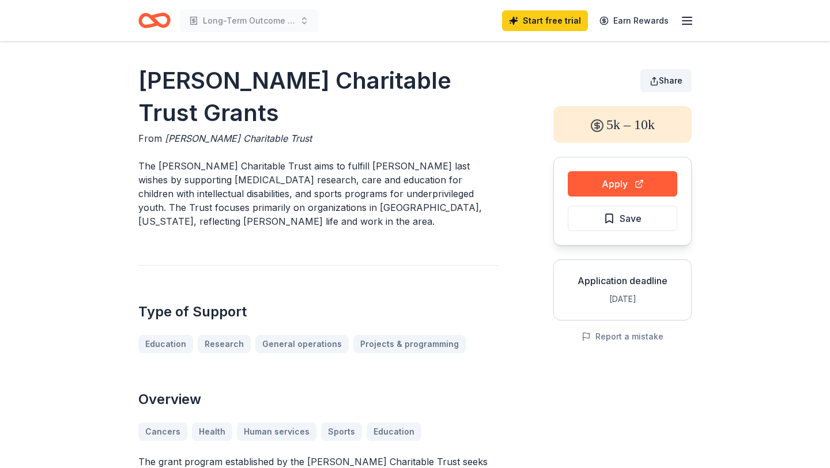
click at [656, 76] on button "Share" at bounding box center [665, 80] width 51 height 23
